Goal: Task Accomplishment & Management: Manage account settings

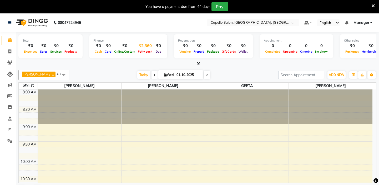
click at [141, 46] on div "₹2,360" at bounding box center [145, 46] width 17 height 6
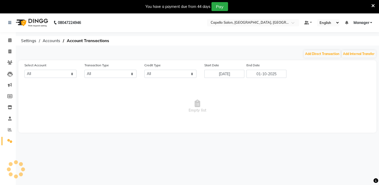
select select "3609"
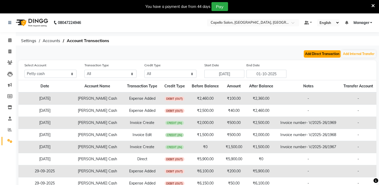
click at [309, 52] on button "Add Direct Transaction" at bounding box center [322, 53] width 37 height 7
select select "direct"
select select "3609"
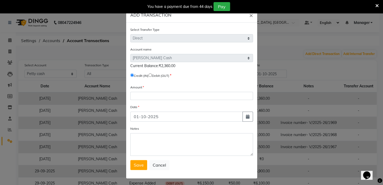
click at [152, 76] on input "radio" at bounding box center [149, 74] width 3 height 3
radio input "true"
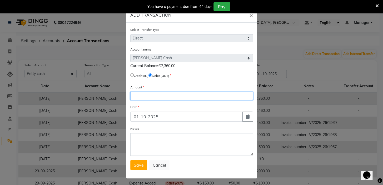
click at [145, 99] on input "number" at bounding box center [191, 96] width 123 height 8
type input "2360"
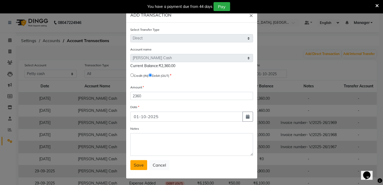
click at [134, 168] on span "Save" at bounding box center [139, 164] width 10 height 5
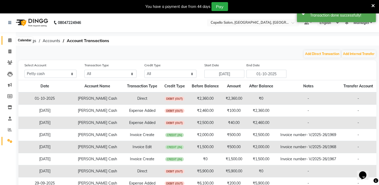
click at [11, 40] on icon at bounding box center [9, 40] width 3 height 4
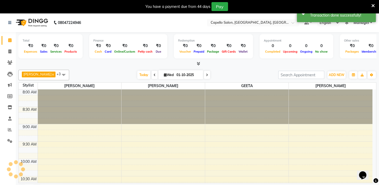
scroll to position [69, 0]
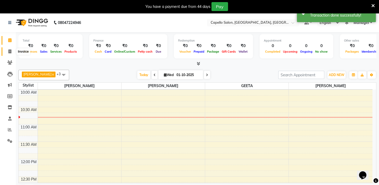
click at [11, 53] on icon at bounding box center [9, 51] width 3 height 4
select select "service"
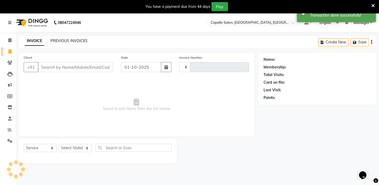
click at [58, 41] on link "PREVIOUS INVOICES" at bounding box center [69, 40] width 37 height 5
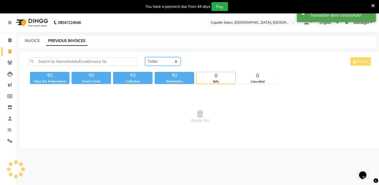
click at [159, 61] on select "[DATE] [DATE] Custom Range" at bounding box center [162, 61] width 35 height 8
select select "range"
click at [145, 57] on select "[DATE] [DATE] Custom Range" at bounding box center [162, 61] width 35 height 8
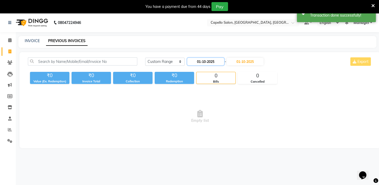
click at [203, 62] on input "01-10-2025" at bounding box center [205, 61] width 37 height 7
select select "10"
select select "2025"
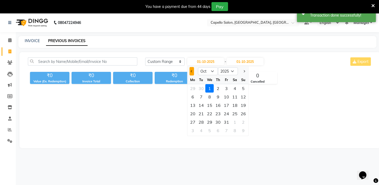
click at [190, 72] on button "Previous month" at bounding box center [192, 71] width 4 height 8
select select "9"
click at [193, 89] on div "1" at bounding box center [193, 88] width 8 height 8
type input "01-09-2025"
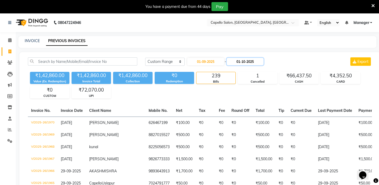
click at [240, 62] on input "01-10-2025" at bounding box center [245, 61] width 37 height 7
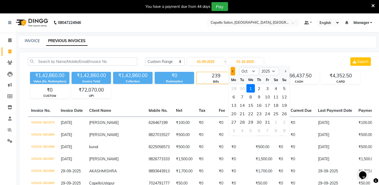
click at [232, 72] on button "Previous month" at bounding box center [233, 71] width 4 height 8
select select "9"
click at [237, 89] on div "1" at bounding box center [234, 88] width 8 height 8
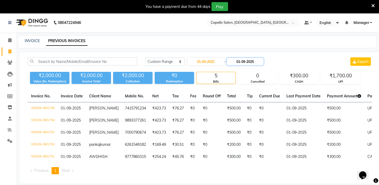
click at [239, 59] on input "01-09-2025" at bounding box center [245, 61] width 37 height 7
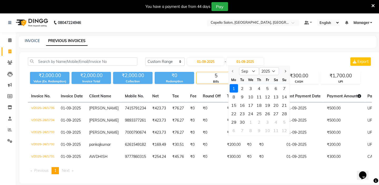
click at [231, 71] on div at bounding box center [234, 71] width 11 height 8
click at [232, 70] on div at bounding box center [234, 71] width 11 height 8
click at [244, 122] on div "30" at bounding box center [242, 122] width 8 height 8
type input "[DATE]"
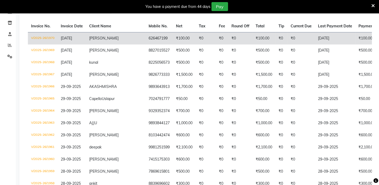
scroll to position [96, 0]
